Goal: Task Accomplishment & Management: Use online tool/utility

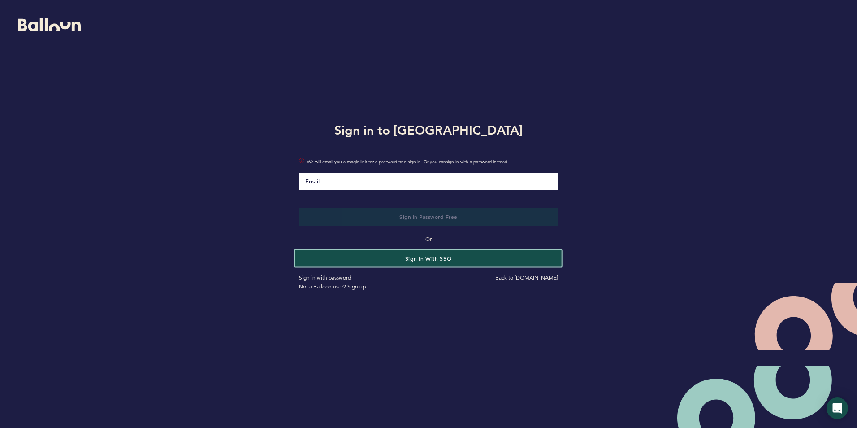
click at [446, 261] on button "Sign in with SSO" at bounding box center [429, 258] width 267 height 17
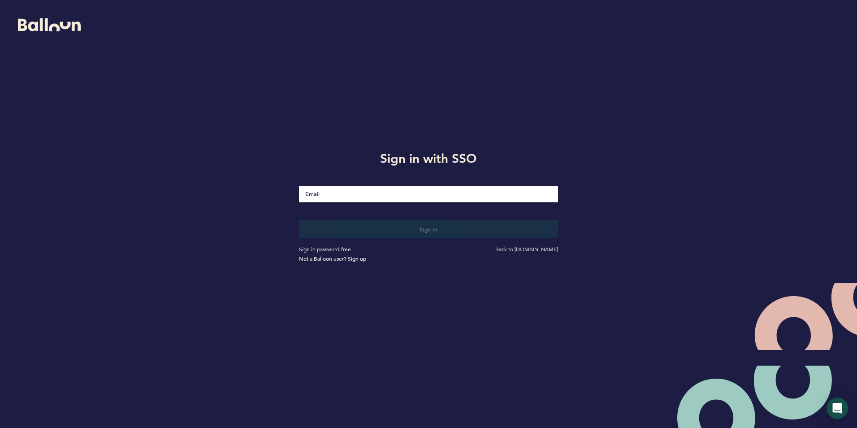
drag, startPoint x: 345, startPoint y: 186, endPoint x: 344, endPoint y: 194, distance: 8.2
click at [345, 186] on input "Email" at bounding box center [428, 194] width 259 height 17
type input "[EMAIL_ADDRESS][DOMAIN_NAME]"
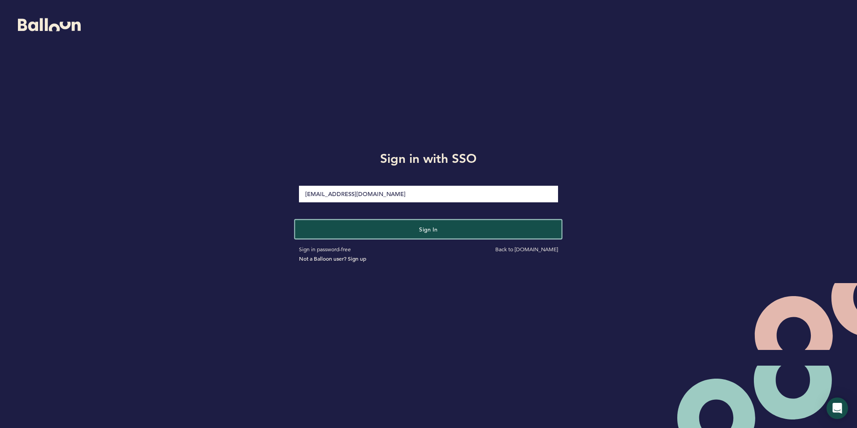
click at [408, 230] on button "Sign in" at bounding box center [429, 229] width 267 height 18
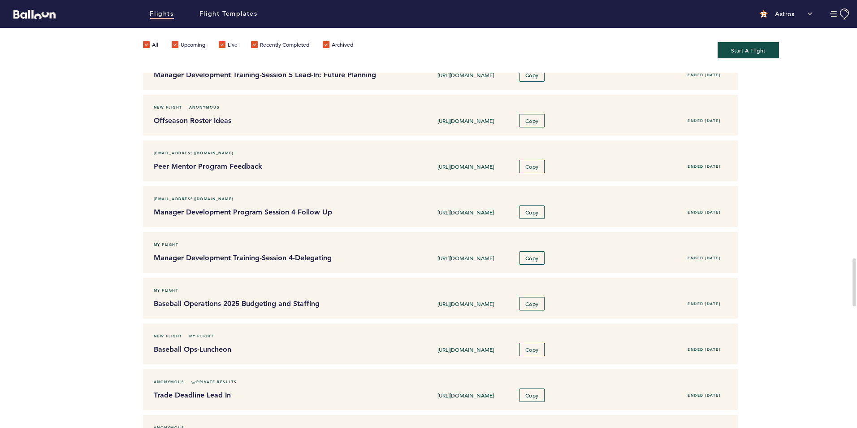
scroll to position [1256, 0]
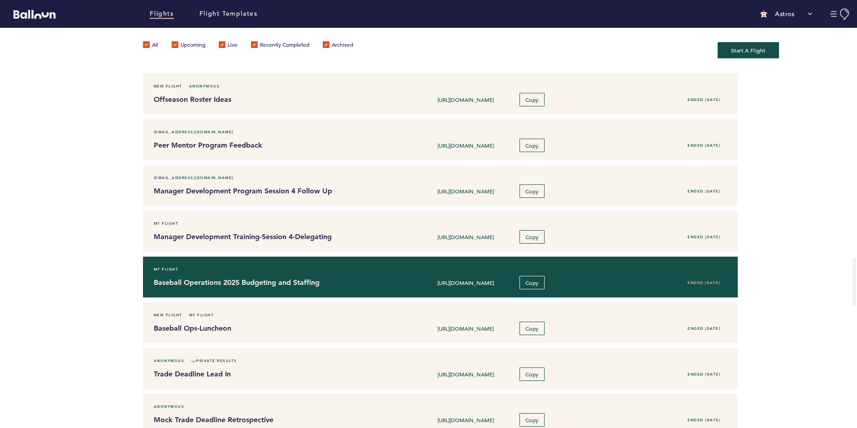
click at [287, 280] on h4 "Baseball Operations 2025 Budgeting and Staffing" at bounding box center [269, 282] width 231 height 11
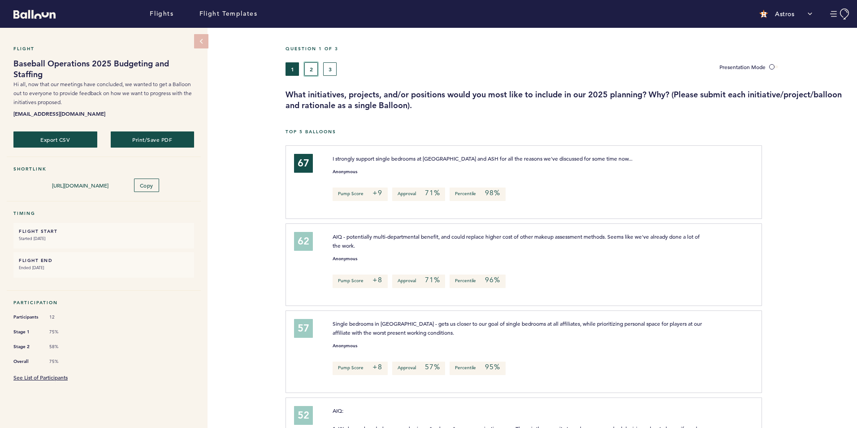
click at [314, 73] on button "2" at bounding box center [310, 68] width 13 height 13
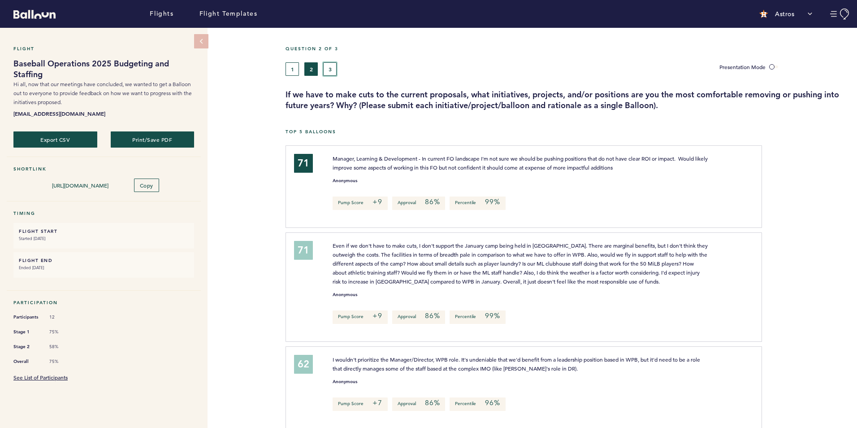
click at [329, 72] on button "3" at bounding box center [329, 68] width 13 height 13
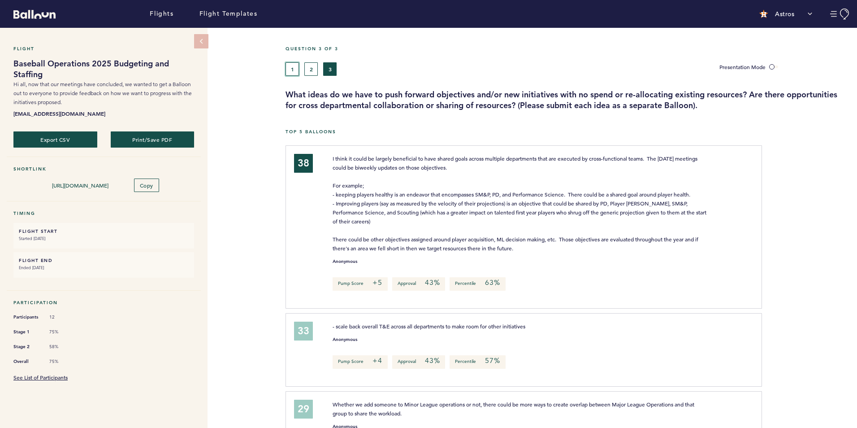
click at [291, 68] on button "1" at bounding box center [292, 68] width 13 height 13
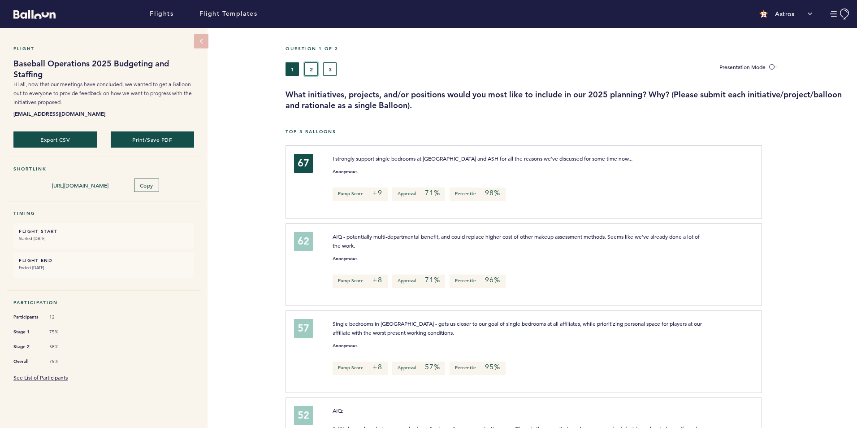
click at [309, 62] on button "2" at bounding box center [310, 68] width 13 height 13
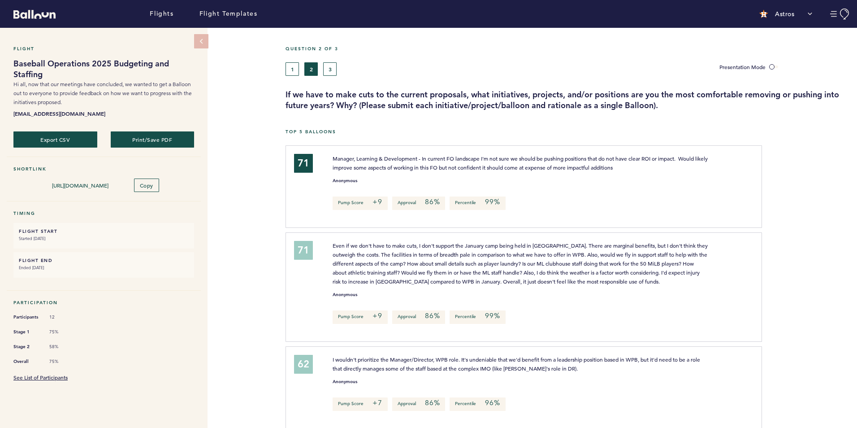
click at [239, 336] on div "Flight Baseball Operations 2025 Budgeting and Staffing Hi all, now that our mee…" at bounding box center [428, 228] width 857 height 400
